Goal: Complete application form: Complete application form

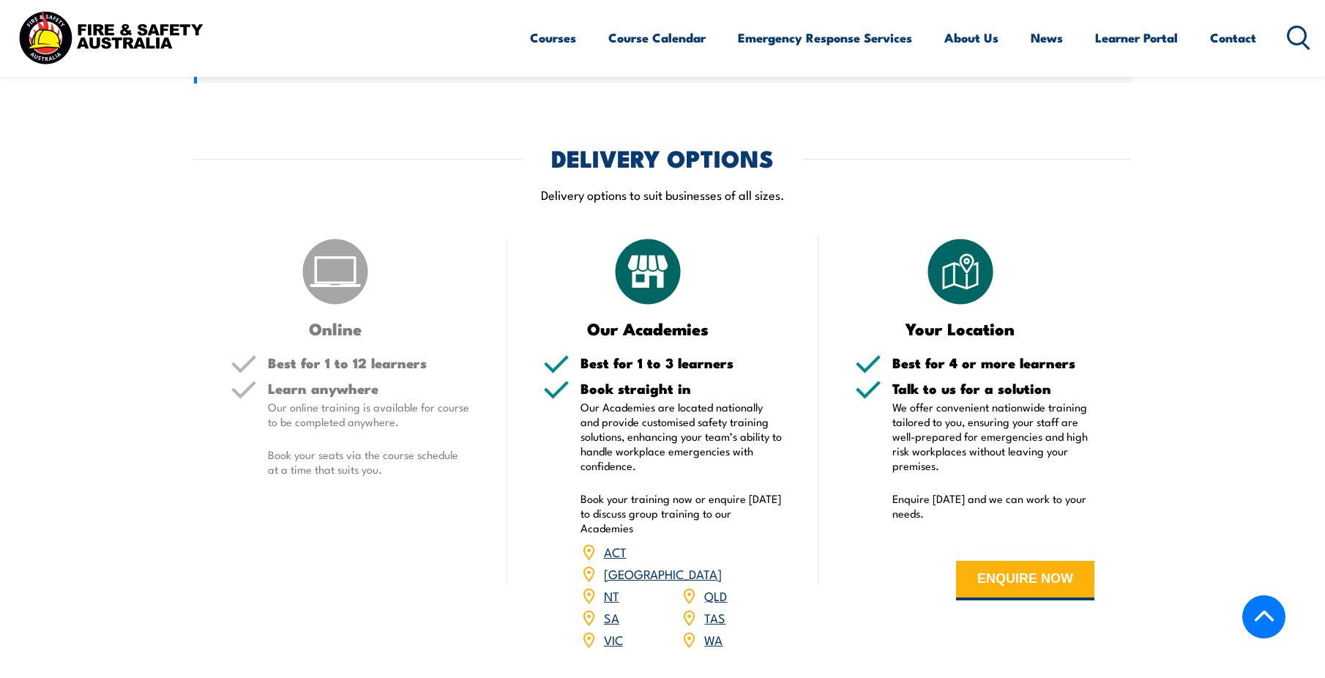
scroll to position [1611, 0]
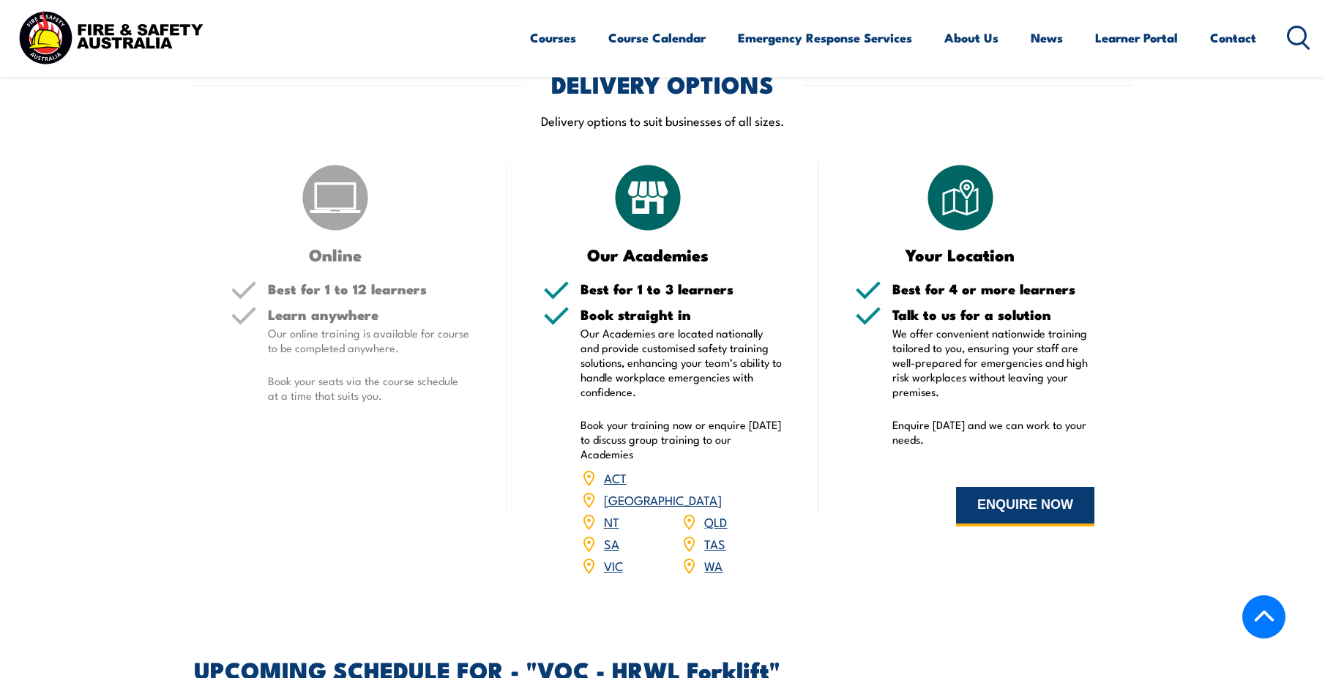
click at [1000, 502] on button "ENQUIRE NOW" at bounding box center [1025, 507] width 138 height 40
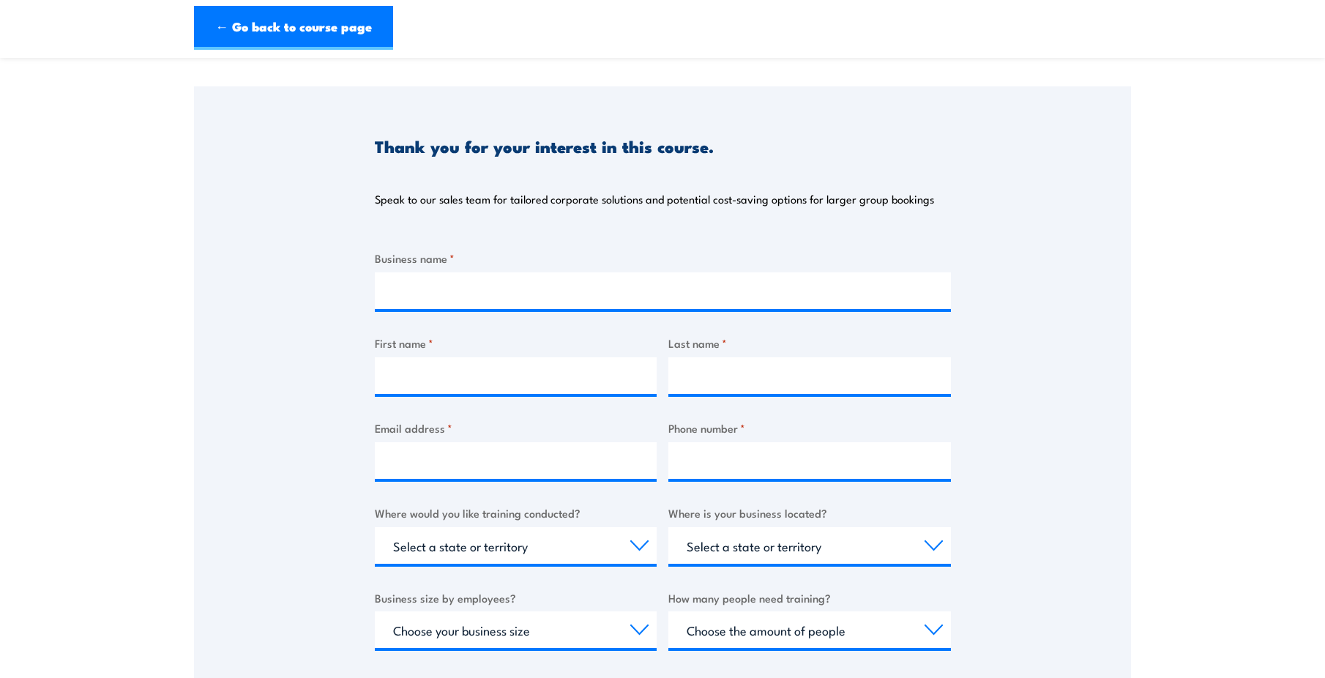
scroll to position [146, 0]
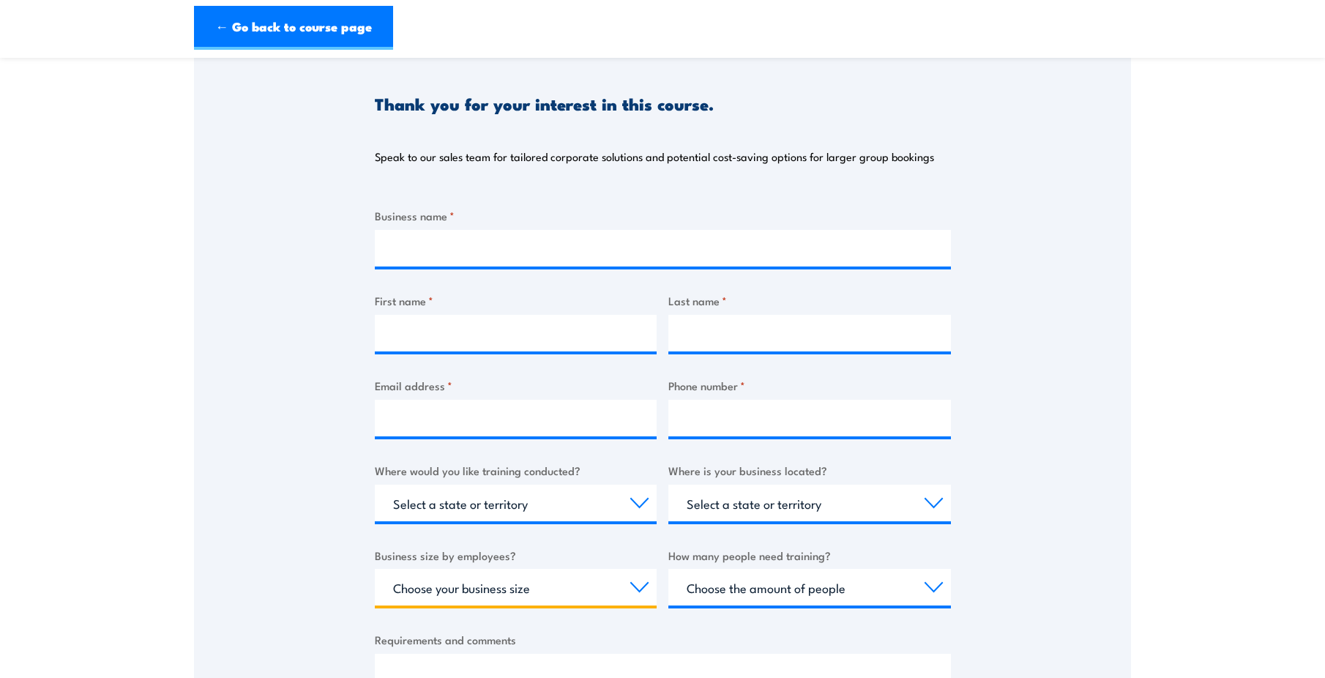
click at [638, 587] on select "Choose your business size 1 to 19 20 to 199 200+" at bounding box center [516, 587] width 283 height 37
select select "20 to 199"
click at [375, 569] on select "Choose your business size 1 to 19 20 to 199 200+" at bounding box center [516, 587] width 283 height 37
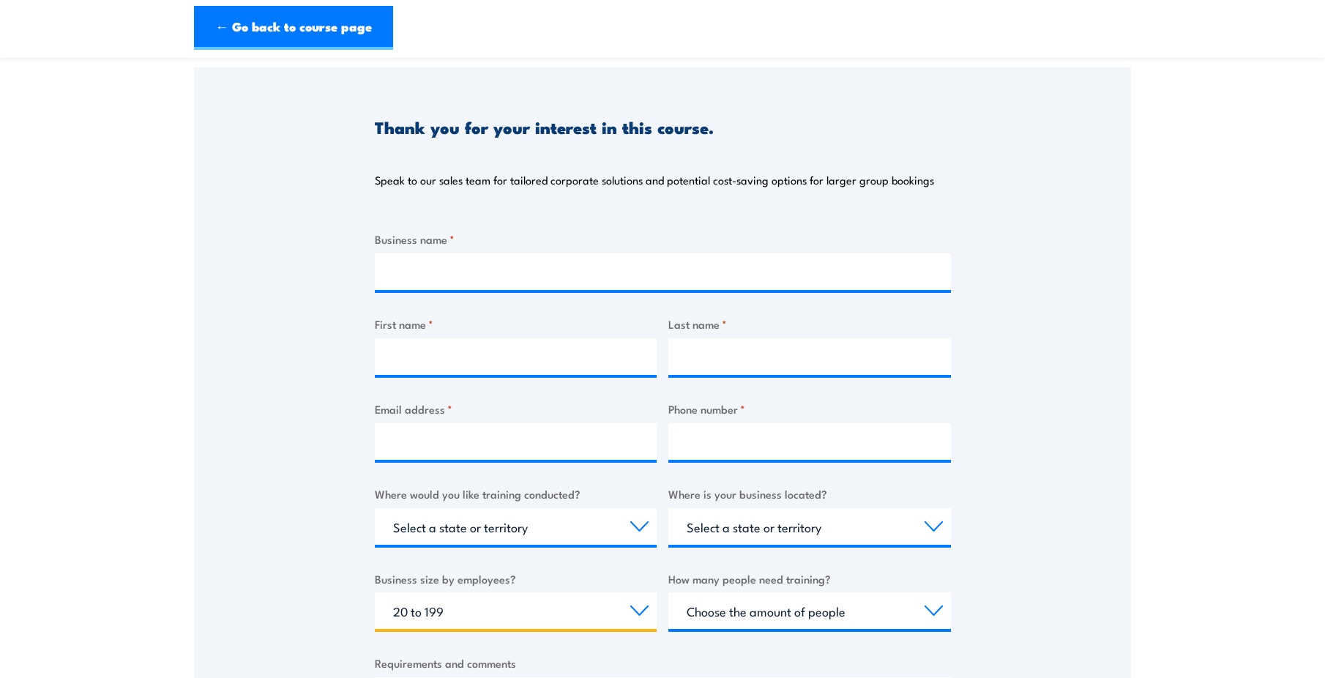
scroll to position [73, 0]
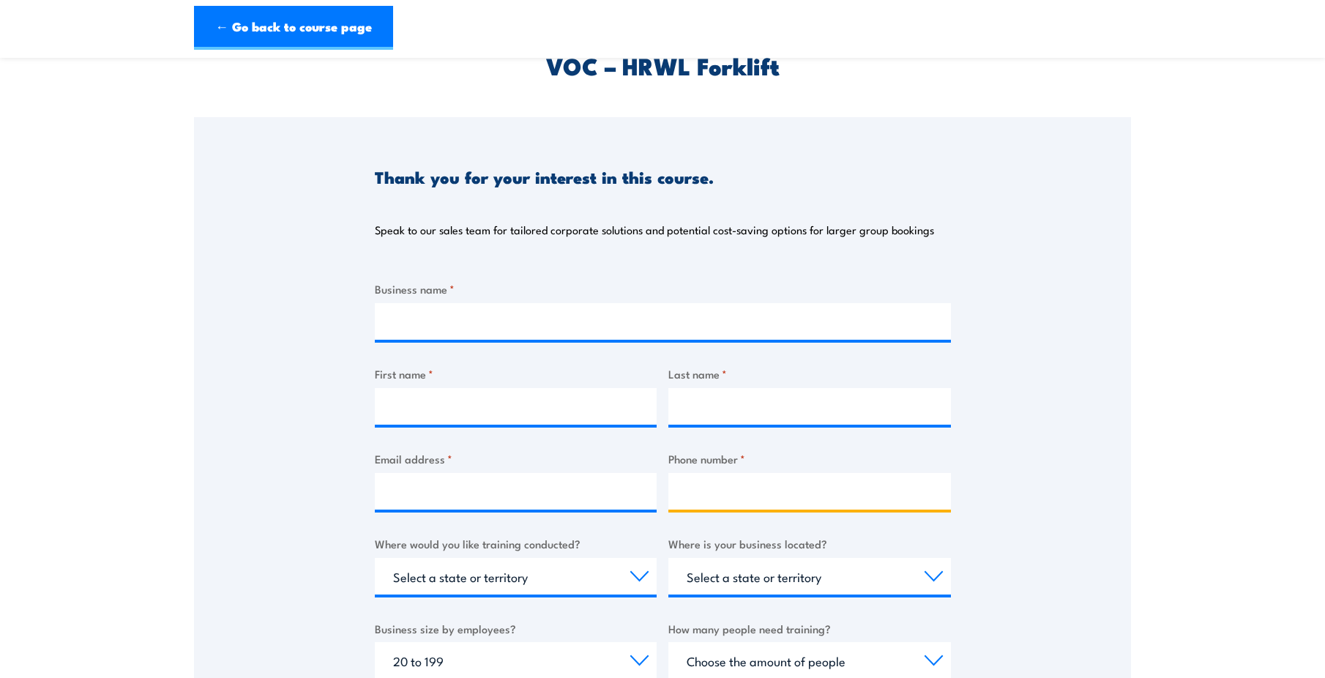
click at [704, 493] on input "Phone number *" at bounding box center [809, 491] width 283 height 37
type input "0433643164"
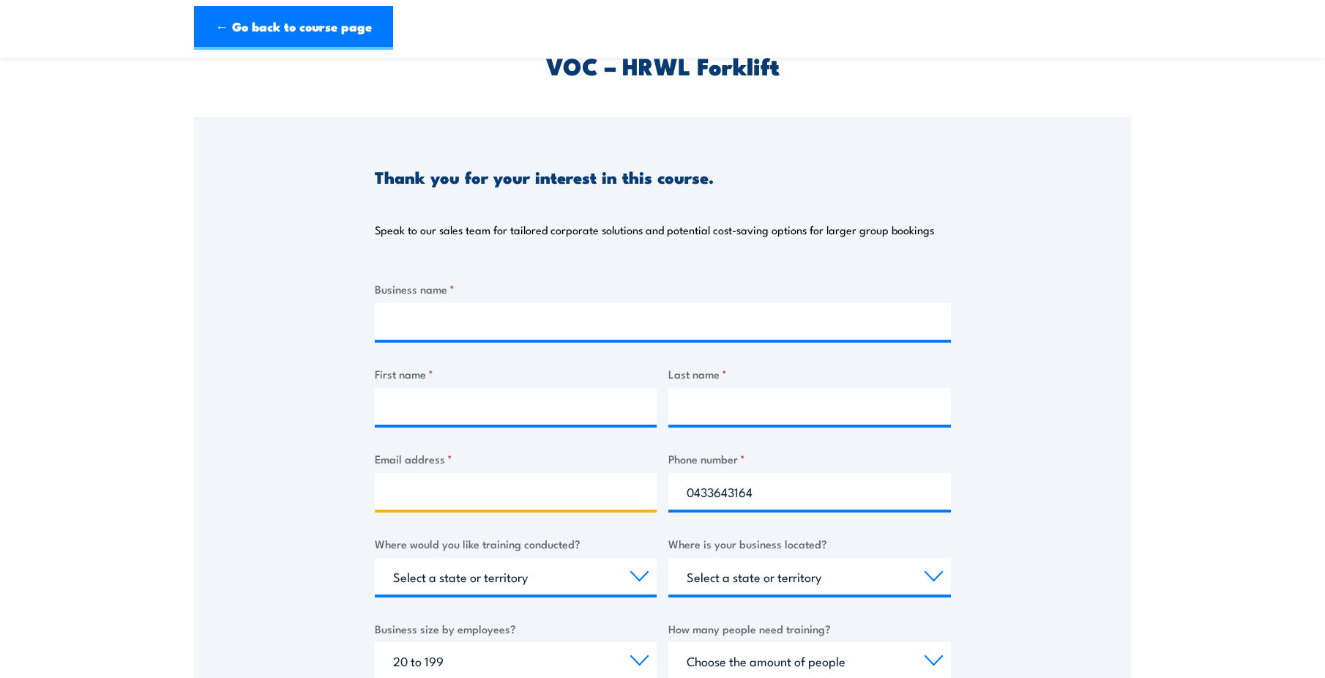
click at [409, 487] on input "Email address *" at bounding box center [516, 491] width 283 height 37
type input "[EMAIL_ADDRESS][PERSON_NAME][DOMAIN_NAME]"
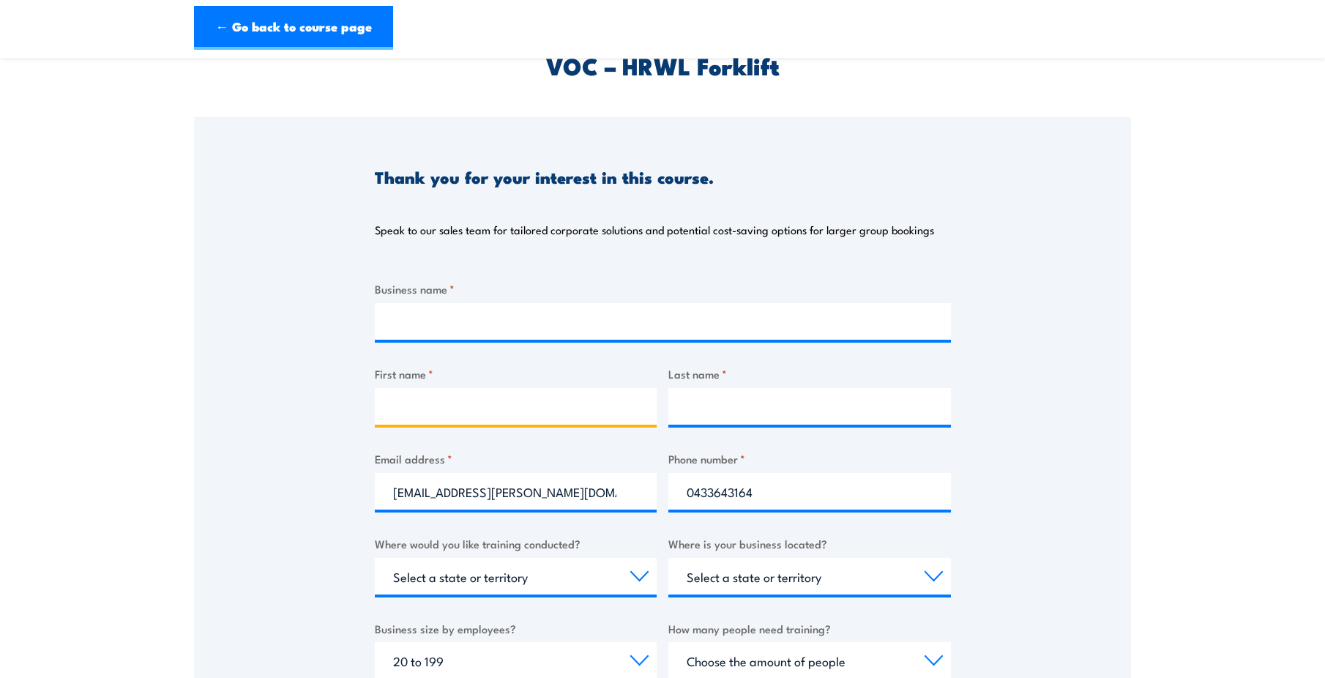
click at [425, 405] on input "First name *" at bounding box center [516, 406] width 283 height 37
type input "Eva"
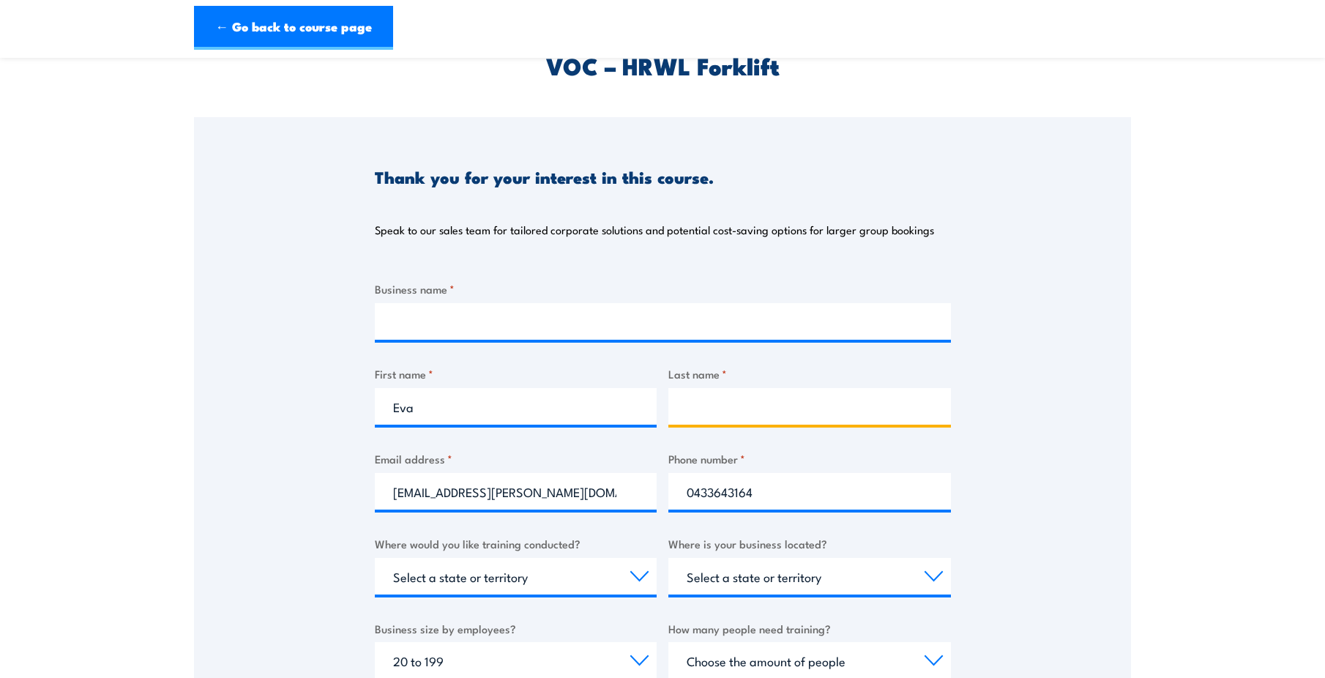
click at [748, 413] on input "Last name *" at bounding box center [809, 406] width 283 height 37
type input "[PERSON_NAME]"
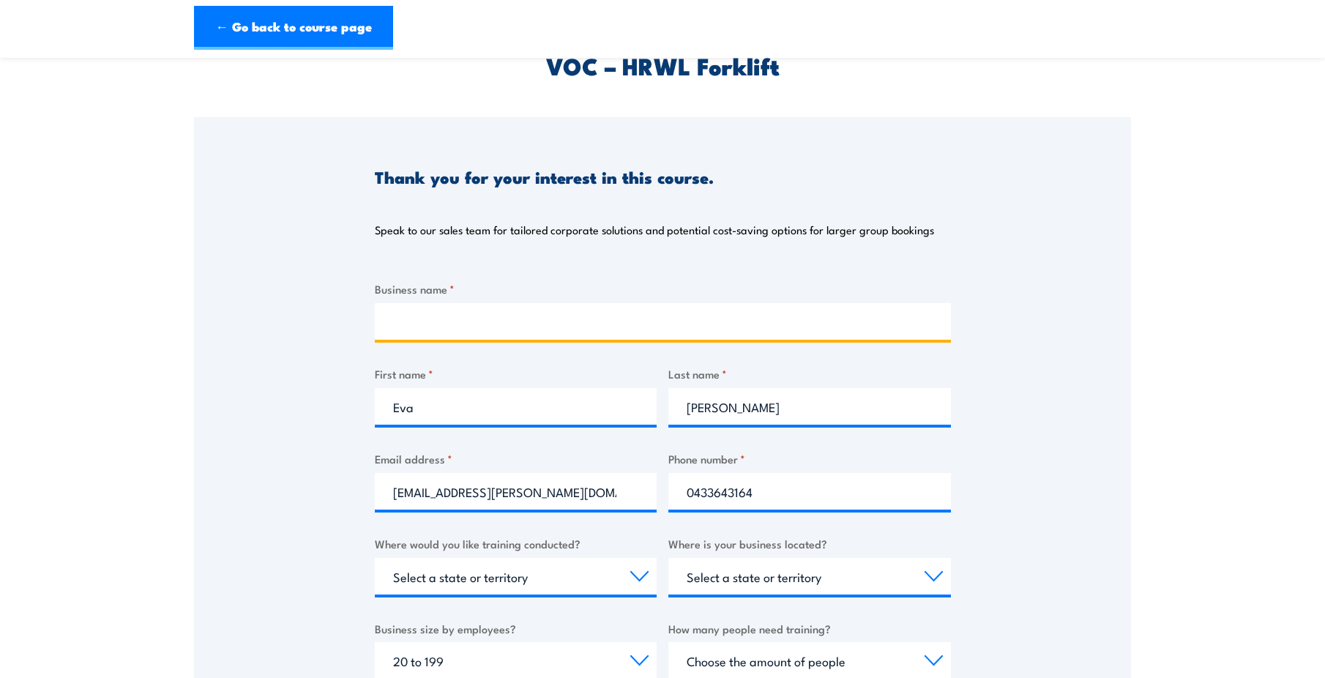
click at [545, 317] on input "Business name *" at bounding box center [663, 321] width 576 height 37
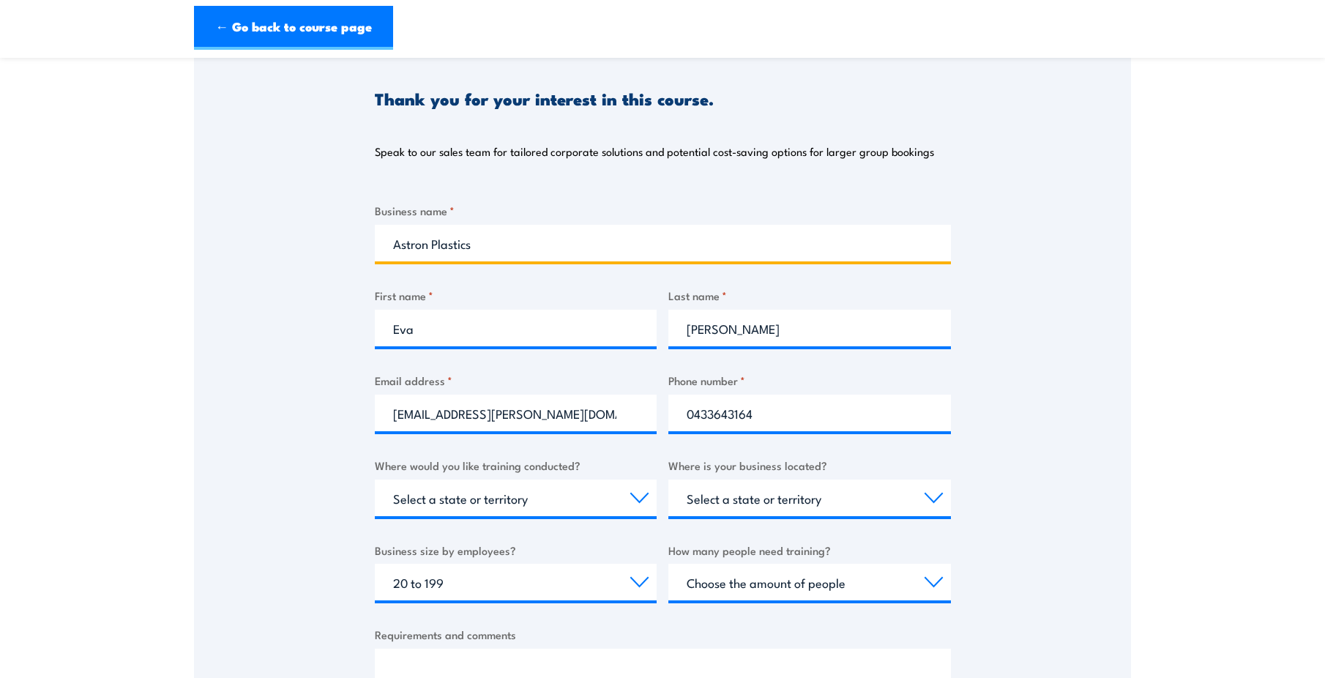
scroll to position [0, 0]
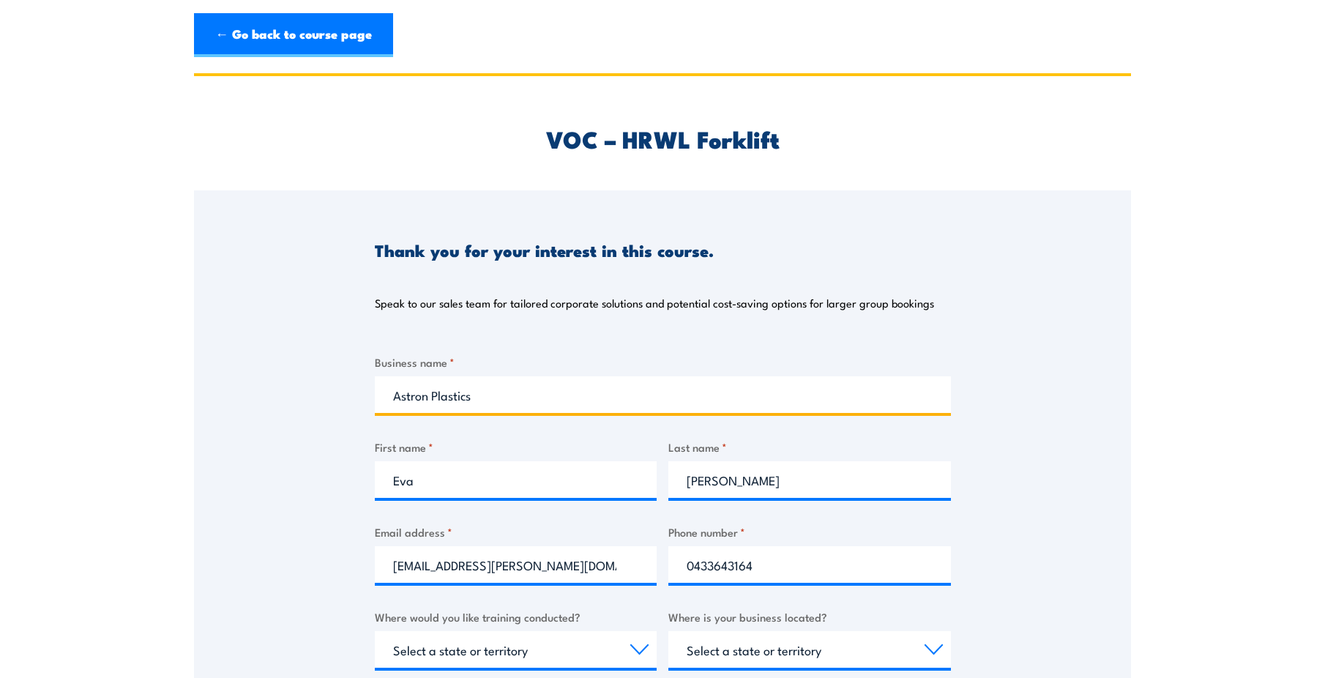
click at [519, 400] on input "Astron Plastics" at bounding box center [663, 394] width 576 height 37
drag, startPoint x: 396, startPoint y: 400, endPoint x: 338, endPoint y: 400, distance: 57.8
click at [338, 400] on div "Thank you for your interest in this course. Speak to our sales team for tailore…" at bounding box center [662, 555] width 937 height 731
paste input "Pty Ltd"
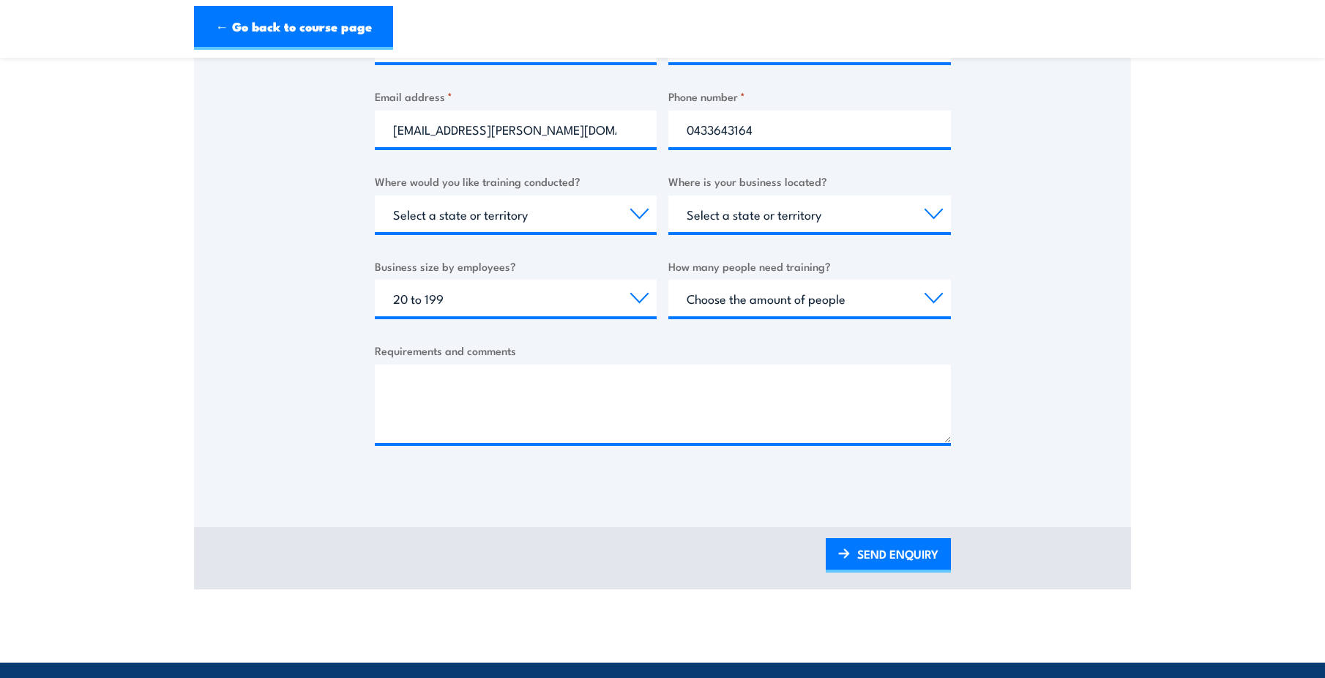
scroll to position [439, 0]
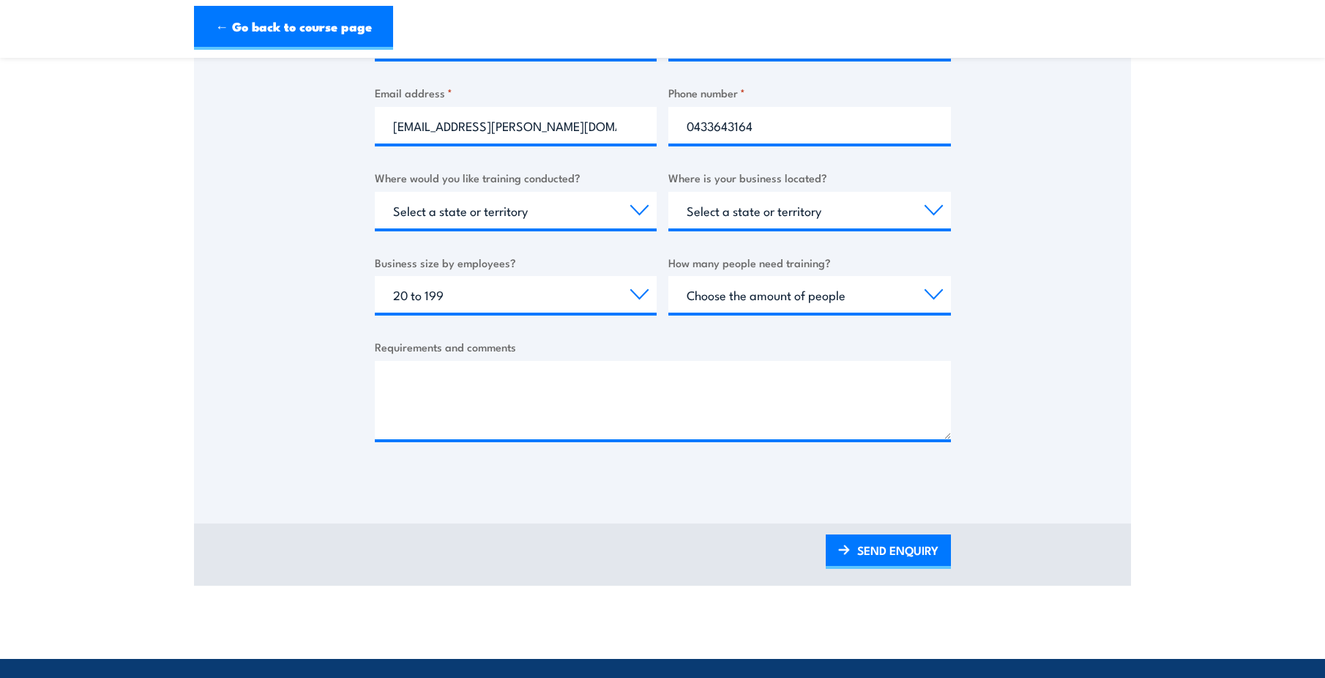
type input "Astron Plastics Pty Ltd"
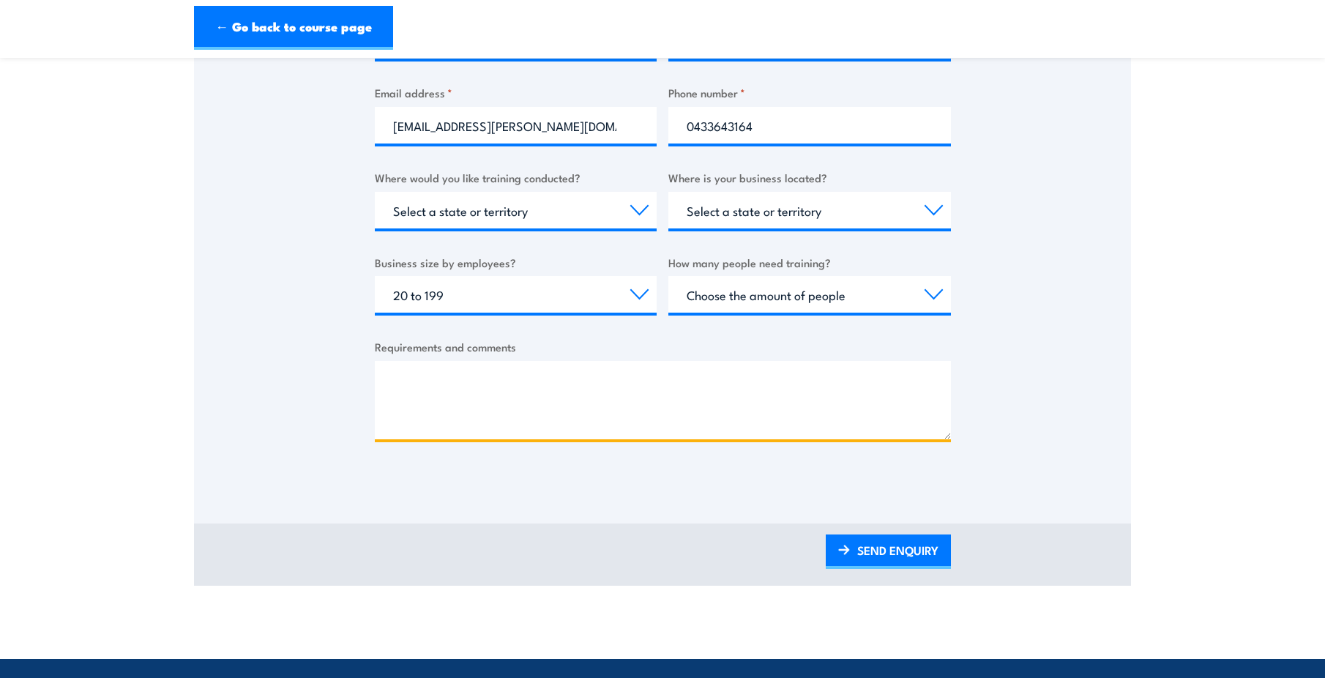
click at [509, 407] on textarea "Requirements and comments" at bounding box center [663, 400] width 576 height 78
type textarea "Good morning,"
